Goal: Transaction & Acquisition: Obtain resource

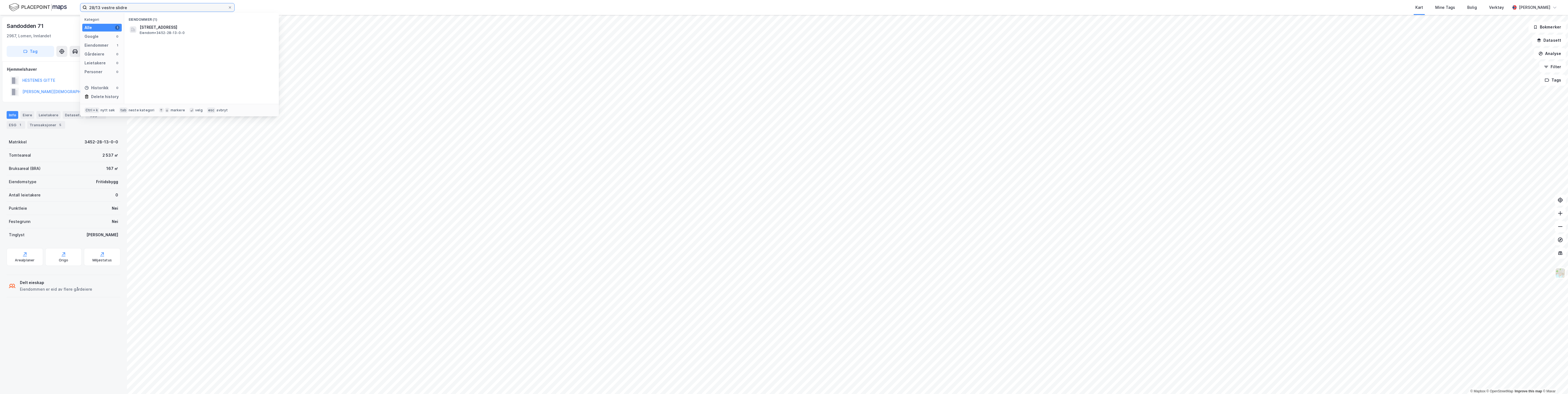
drag, startPoint x: 0, startPoint y: 0, endPoint x: 61, endPoint y: 9, distance: 61.7
click at [61, 9] on div "28/13 vestre slidre Kategori Alle 1 Google 0 Eiendommer 1 Gårdeiere 0 Leietaker…" at bounding box center [784, 7] width 1568 height 15
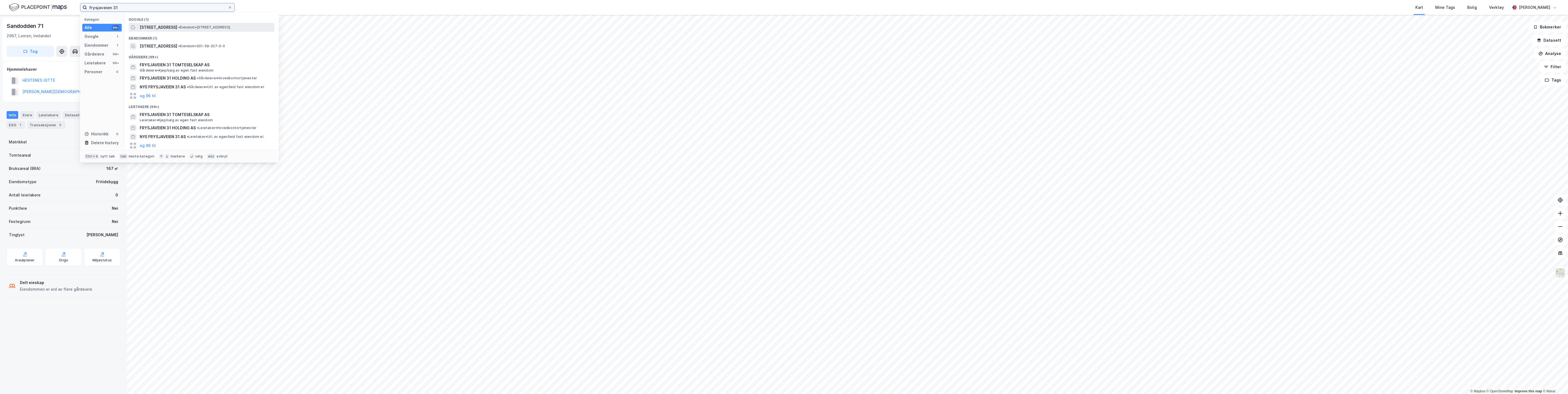
type input "frysjaveien 31"
click at [147, 26] on span "[STREET_ADDRESS]" at bounding box center [158, 27] width 38 height 7
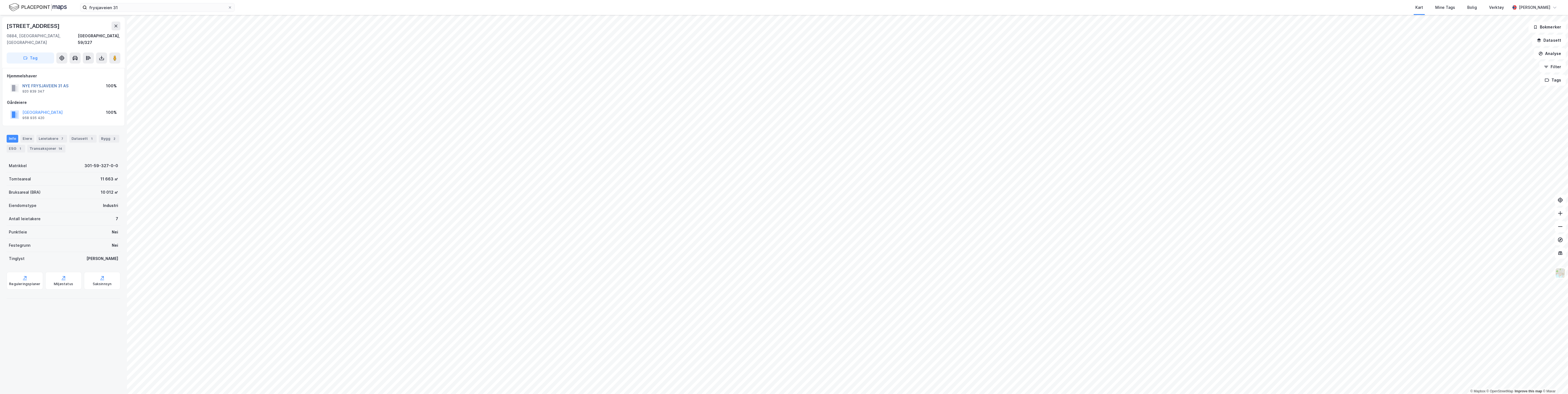
click at [0, 0] on button "NYE FRYSJAVEIEN 31 AS" at bounding box center [0, 0] width 0 height 0
click at [101, 55] on icon at bounding box center [101, 58] width 5 height 5
click at [79, 67] on div "Last ned grunnbok" at bounding box center [74, 69] width 32 height 4
click at [103, 50] on icon at bounding box center [101, 51] width 5 height 5
click at [83, 62] on div "Last ned grunnbok" at bounding box center [74, 62] width 32 height 4
